Goal: Find specific page/section: Find specific page/section

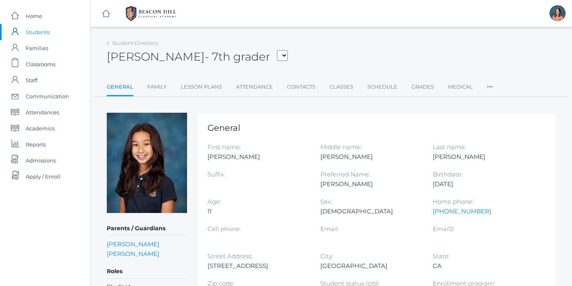
click at [41, 35] on span "Students" at bounding box center [38, 32] width 24 height 16
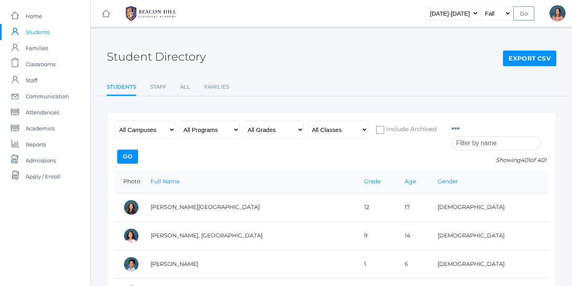
click at [474, 143] on input "search" at bounding box center [496, 144] width 89 height 14
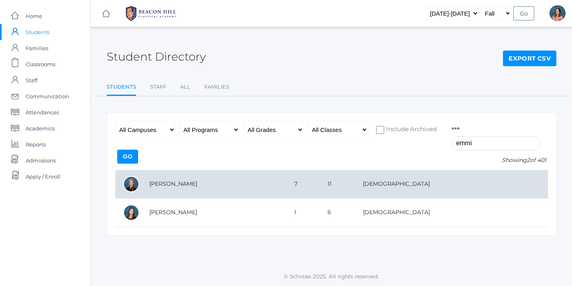
type input "emmi"
click at [276, 186] on td "[PERSON_NAME]" at bounding box center [213, 184] width 145 height 29
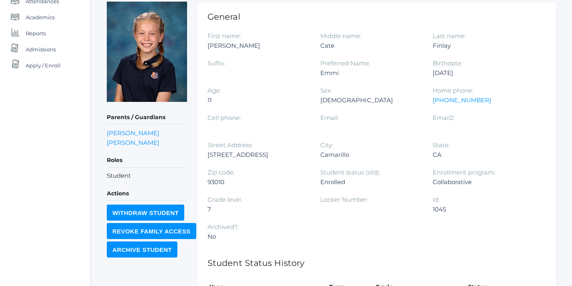
scroll to position [119, 0]
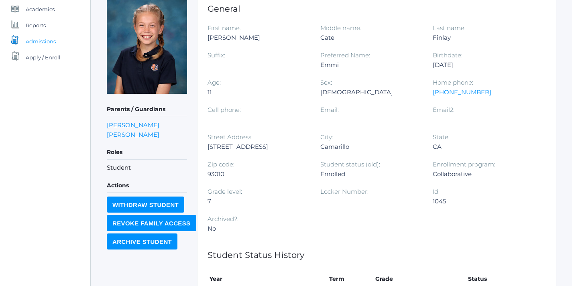
click at [37, 41] on span "Admissions" at bounding box center [41, 41] width 30 height 16
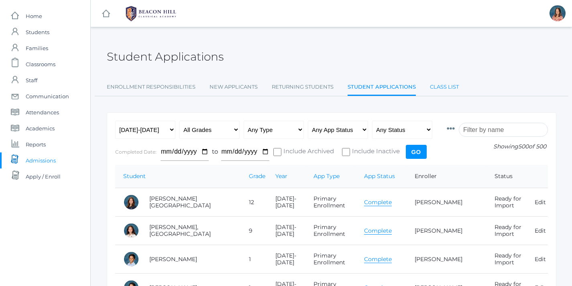
click at [451, 88] on link "Class List" at bounding box center [444, 87] width 29 height 16
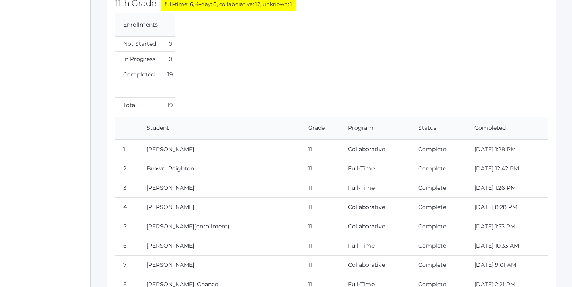
scroll to position [9452, 0]
